Goal: Task Accomplishment & Management: Manage account settings

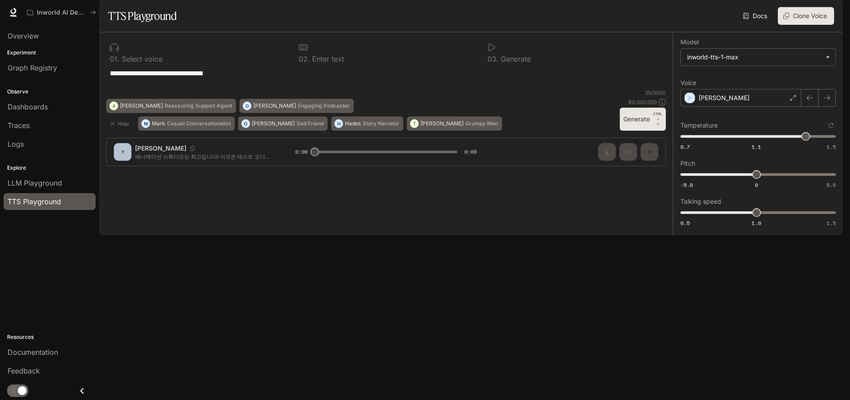
click at [830, 7] on img "button" at bounding box center [830, 12] width 12 height 12
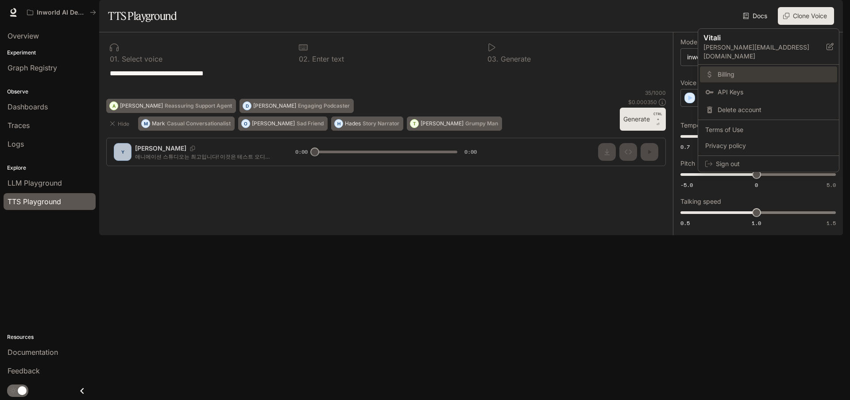
click at [739, 70] on span "Billing" at bounding box center [774, 74] width 114 height 9
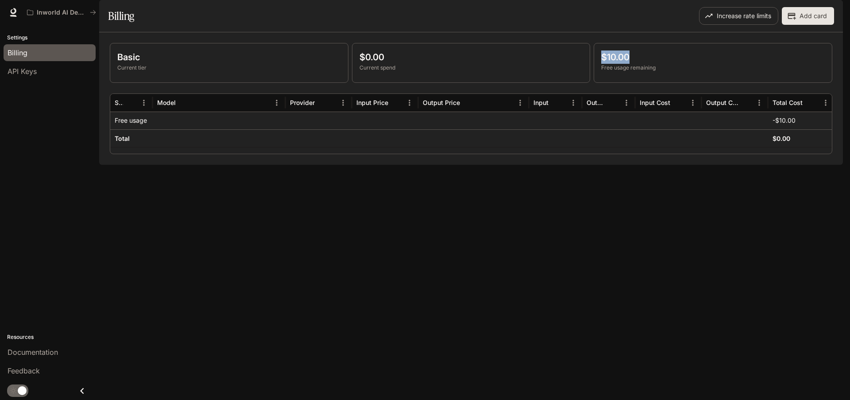
drag, startPoint x: 603, startPoint y: 81, endPoint x: 659, endPoint y: 81, distance: 56.2
click at [659, 64] on p "$10.00" at bounding box center [712, 56] width 223 height 13
click at [26, 68] on span "API Keys" at bounding box center [22, 71] width 29 height 11
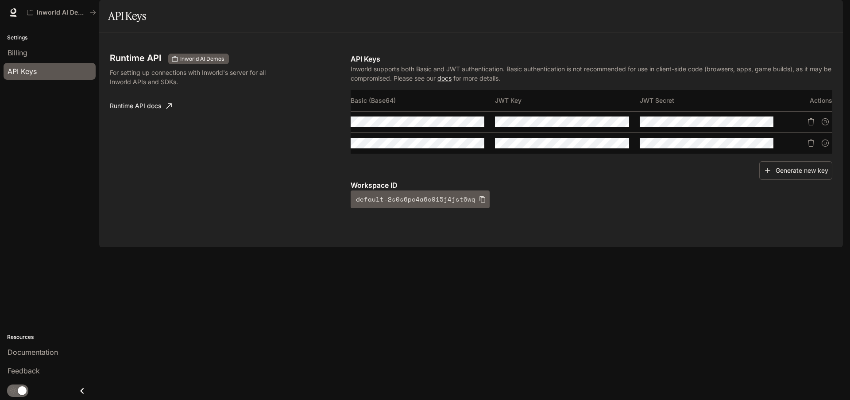
click at [827, 12] on img "button" at bounding box center [830, 12] width 12 height 12
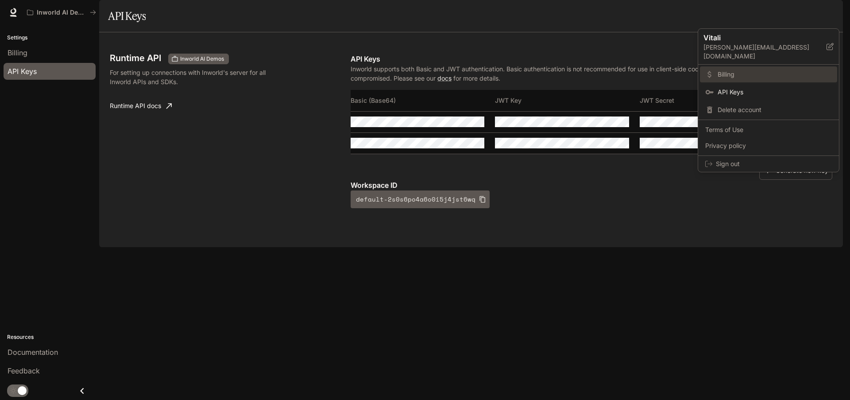
click at [734, 70] on span "Billing" at bounding box center [774, 74] width 114 height 9
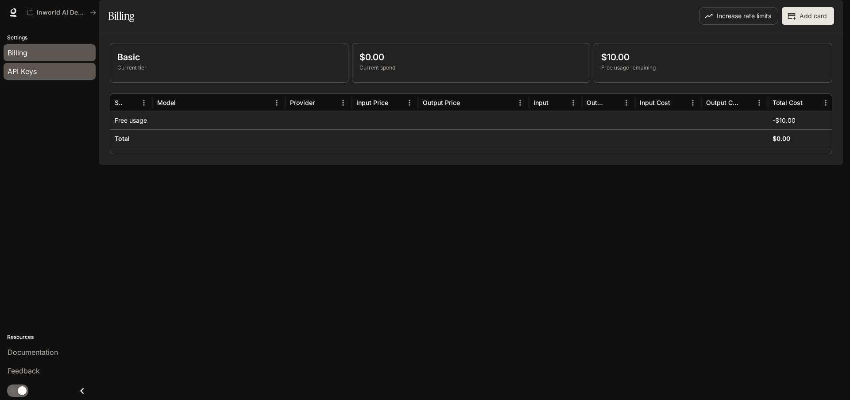
click at [46, 73] on div "API Keys" at bounding box center [50, 71] width 84 height 11
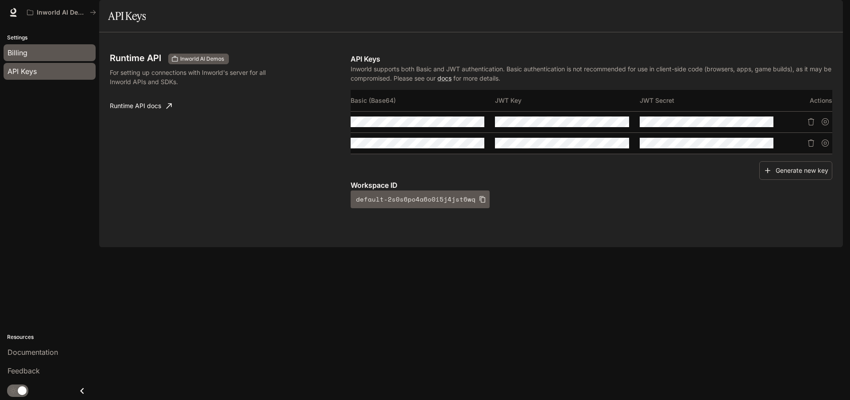
click at [37, 56] on div "Billing" at bounding box center [50, 52] width 84 height 11
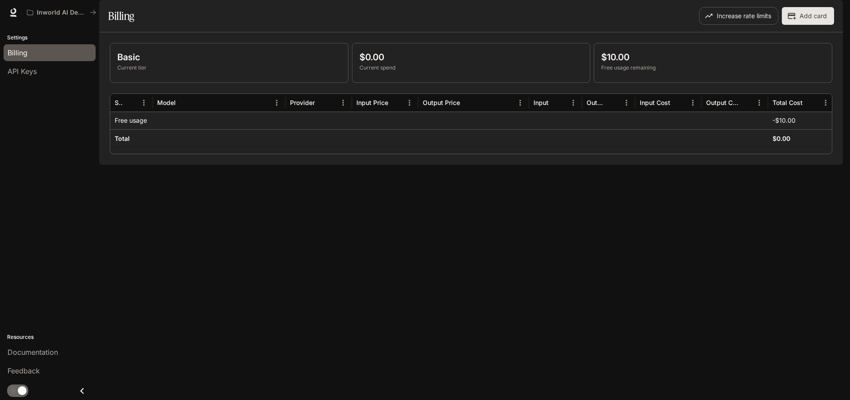
click at [835, 12] on img "button" at bounding box center [830, 12] width 12 height 12
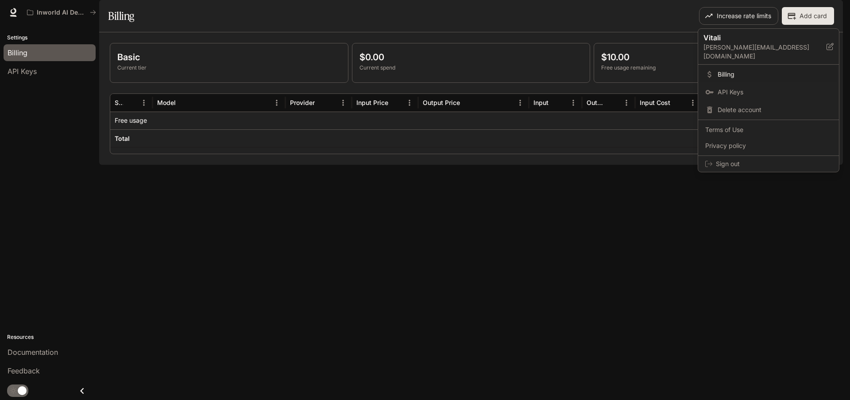
click at [741, 13] on div at bounding box center [425, 200] width 850 height 400
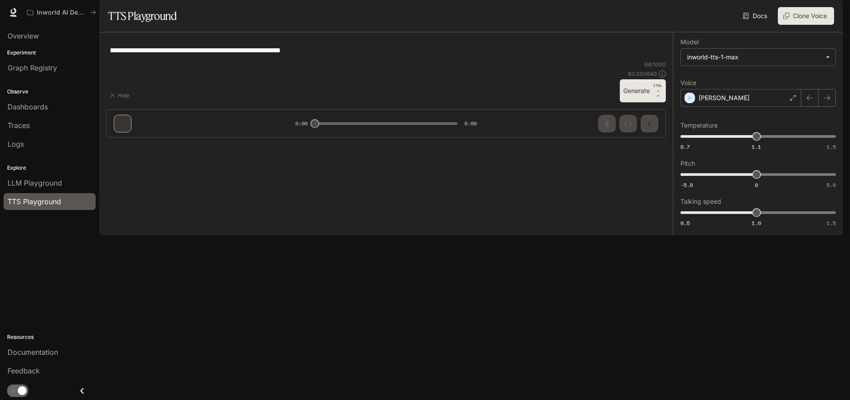
type textarea "**********"
type input "****"
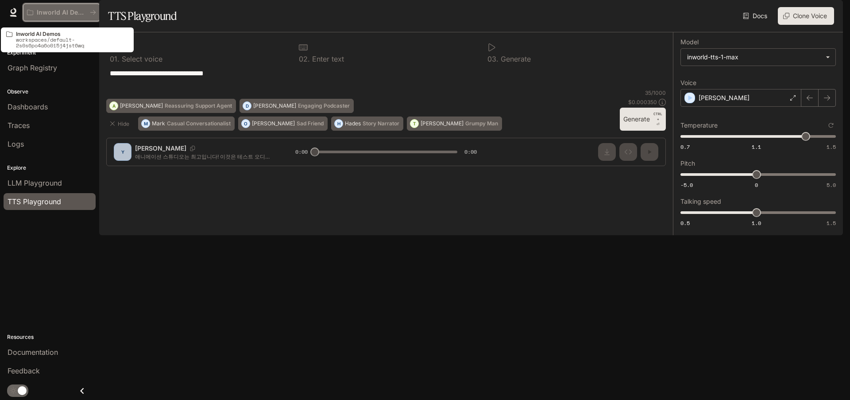
click at [46, 13] on p "Inworld AI Demos" at bounding box center [62, 13] width 50 height 8
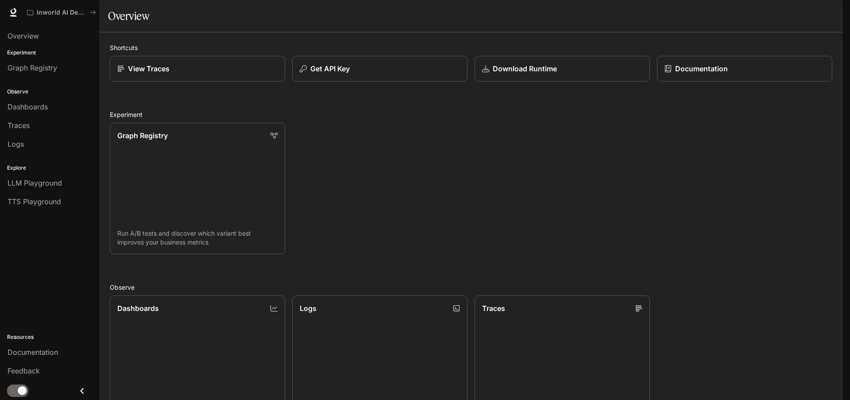
click at [831, 16] on img "button" at bounding box center [830, 12] width 12 height 12
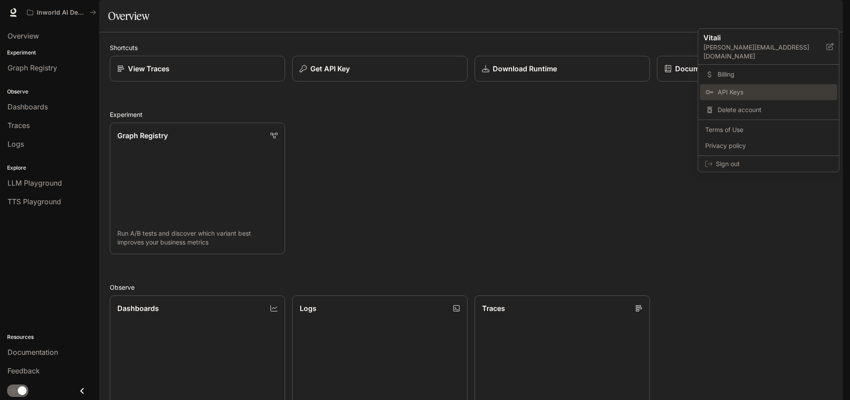
click at [742, 88] on span "API Keys" at bounding box center [774, 92] width 114 height 9
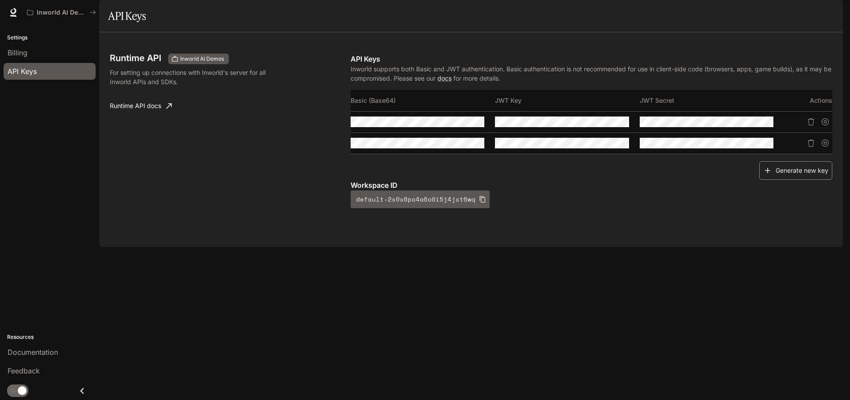
click at [778, 180] on button "Generate new key" at bounding box center [795, 170] width 73 height 19
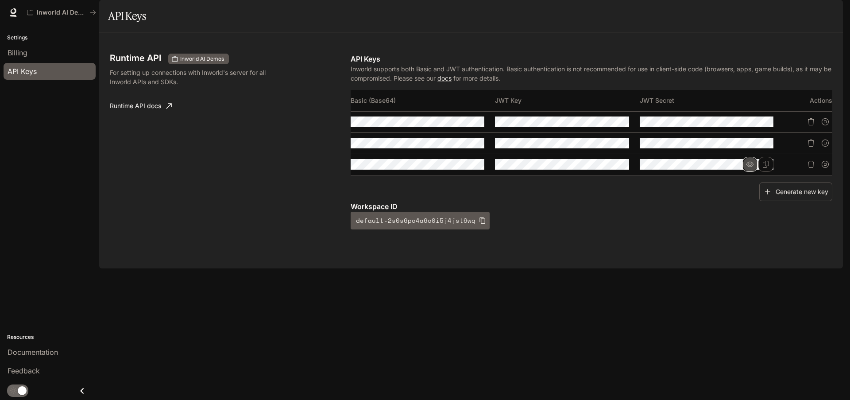
click at [751, 167] on icon "button" at bounding box center [749, 163] width 7 height 5
click at [622, 168] on icon "Copy Key" at bounding box center [621, 164] width 7 height 7
click at [608, 167] on icon "button" at bounding box center [605, 163] width 7 height 5
click at [464, 168] on icon "button" at bounding box center [460, 164] width 7 height 7
click at [476, 168] on icon "Copy Basic (Base64)" at bounding box center [476, 164] width 7 height 7
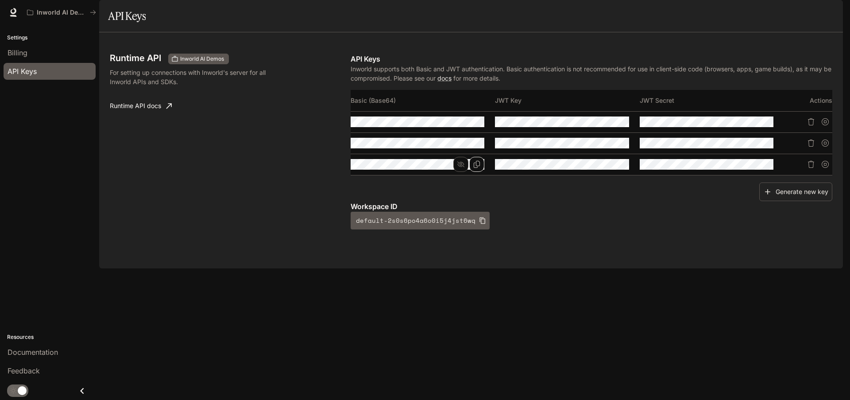
click at [791, 14] on span "Documentation" at bounding box center [789, 12] width 44 height 11
